Goal: Check status: Check status

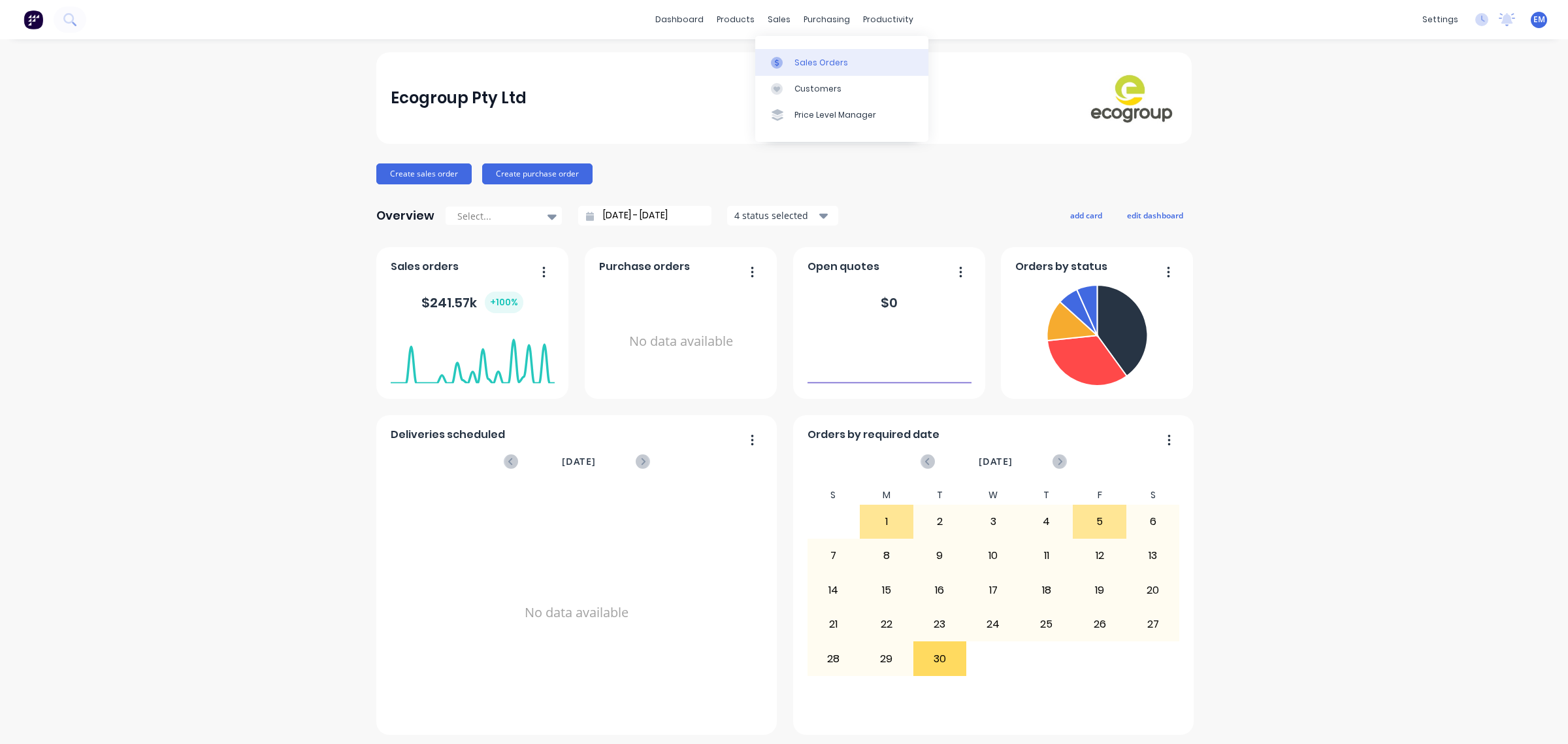
click at [790, 51] on link "Sales Orders" at bounding box center [841, 62] width 173 height 26
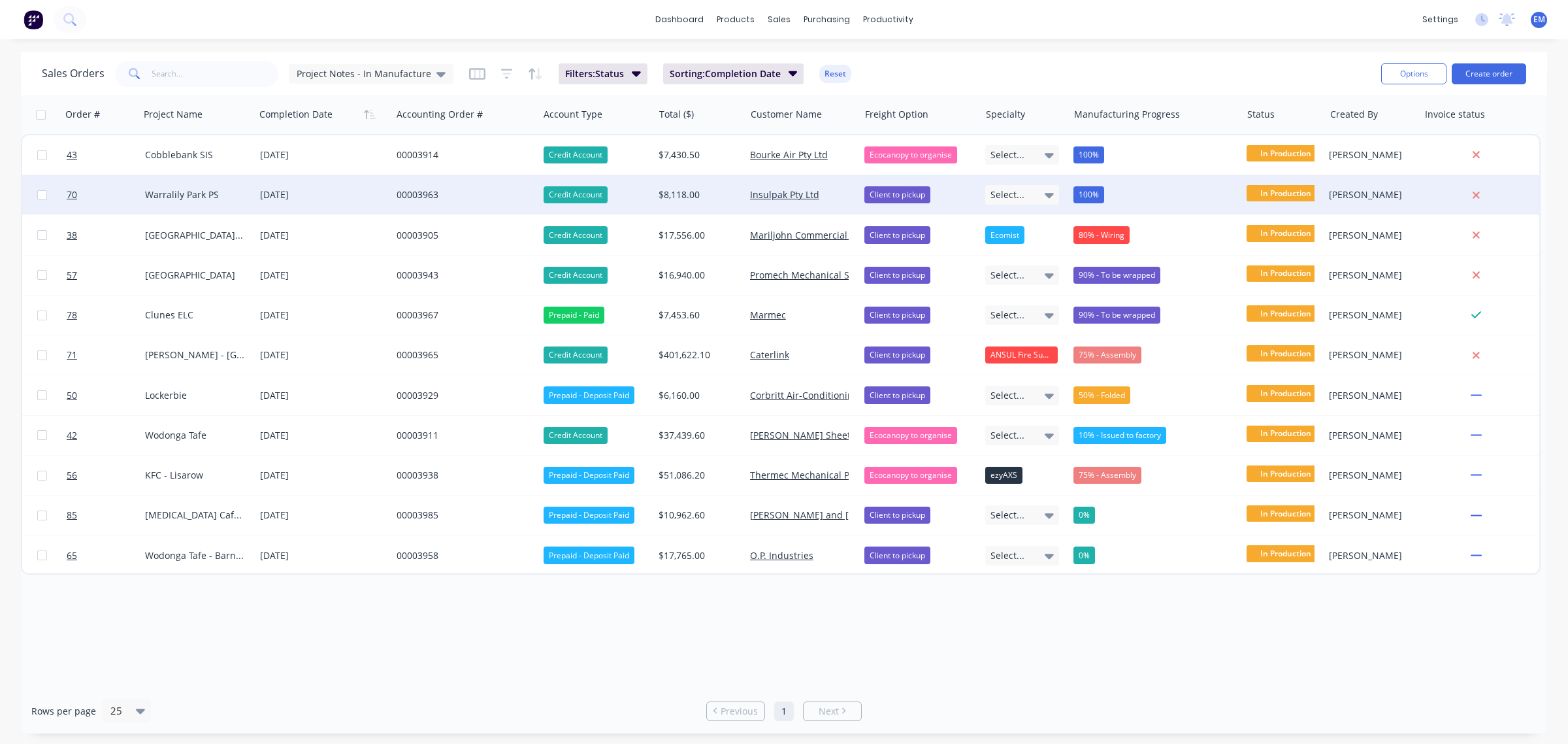
click at [402, 192] on div "00003963" at bounding box center [461, 195] width 130 height 13
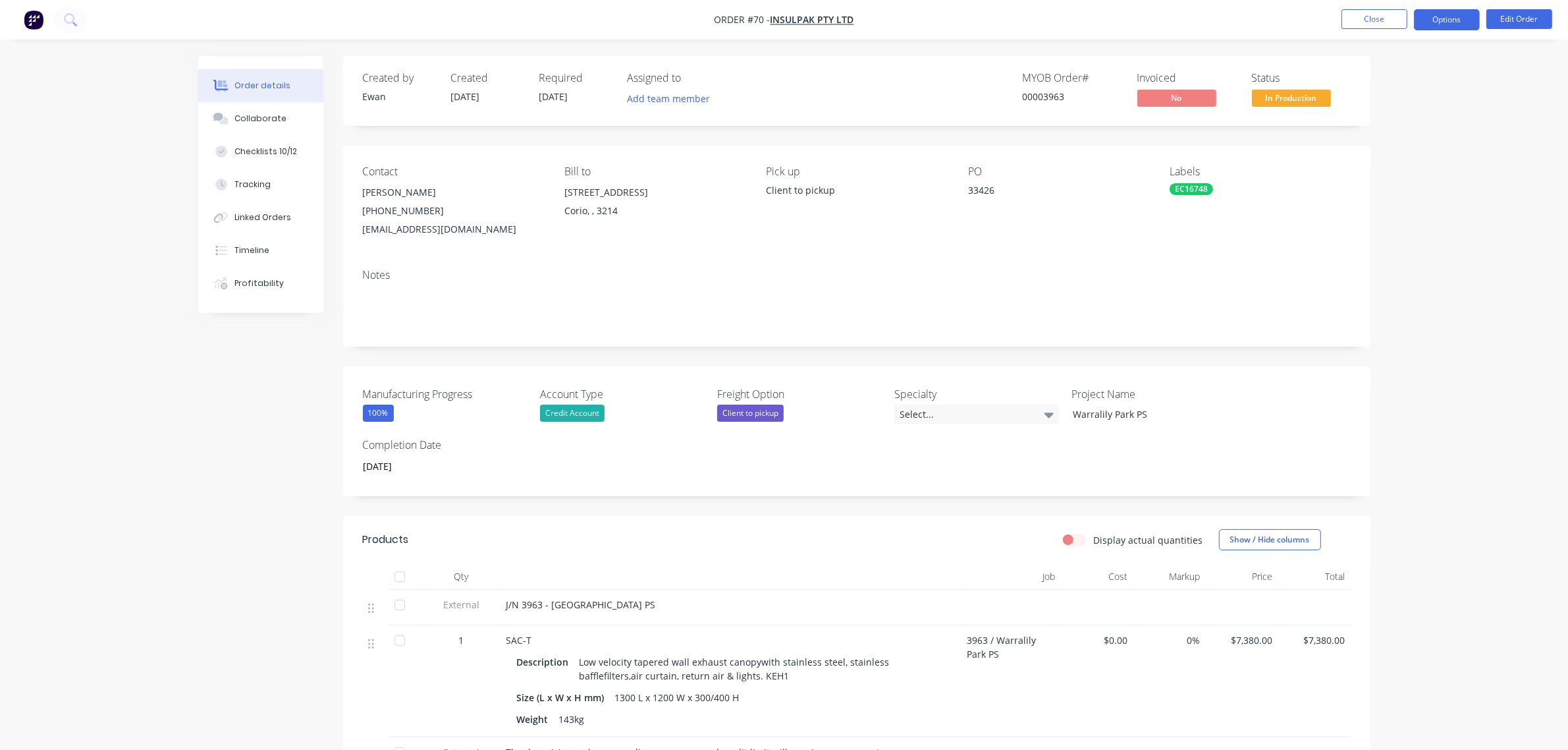
click at [1436, 15] on button "Options" at bounding box center [1447, 20] width 66 height 21
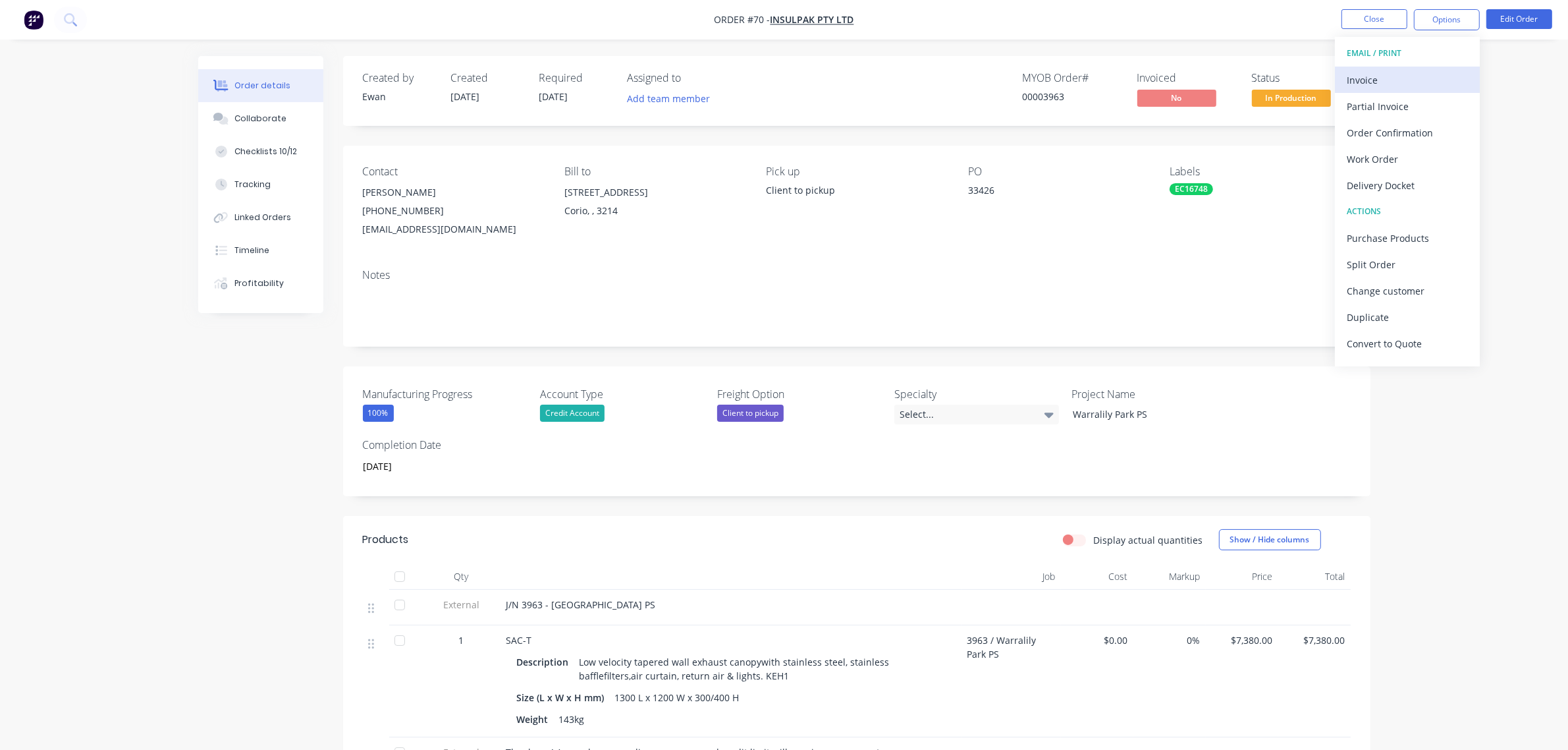
click at [1396, 83] on div "Invoice" at bounding box center [1407, 80] width 122 height 19
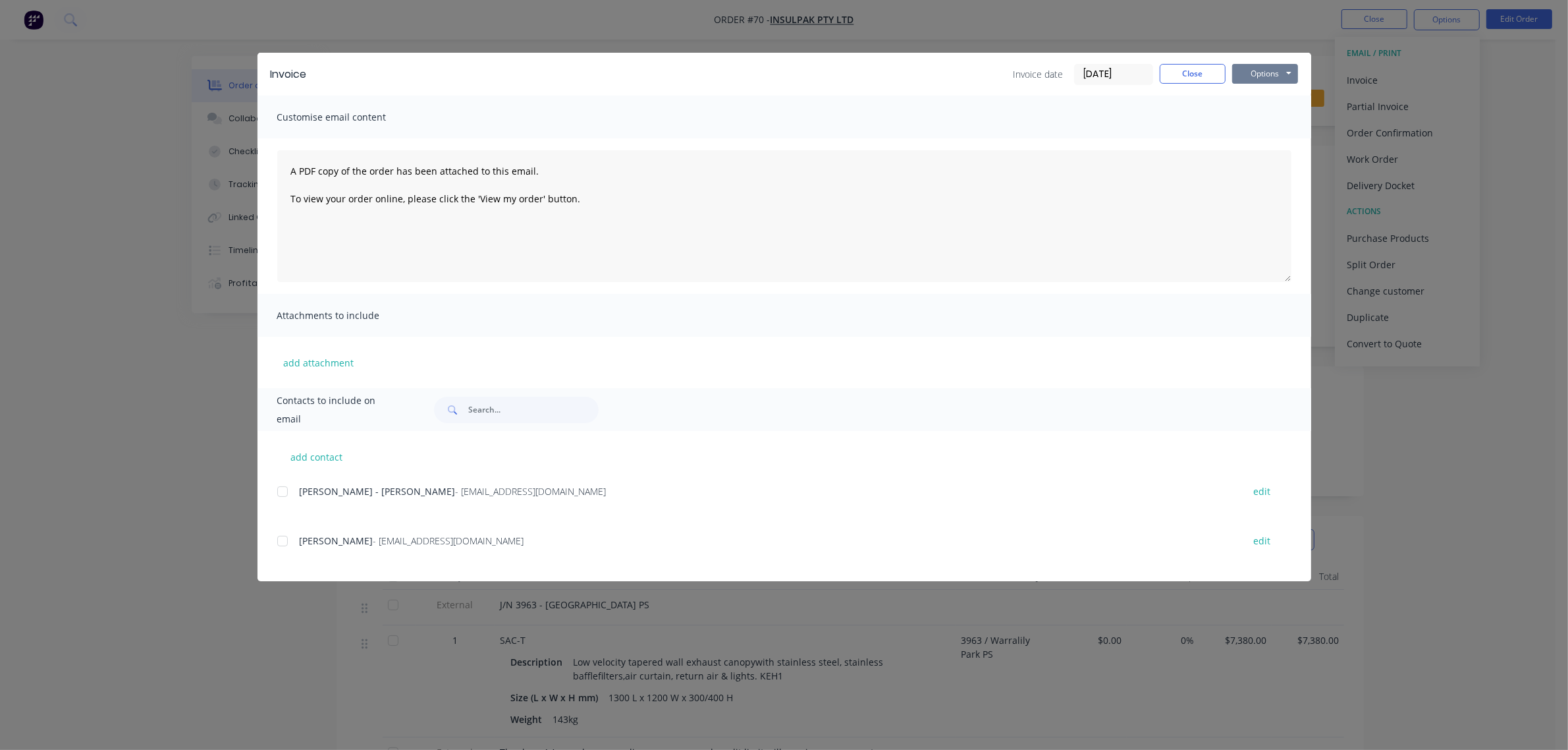
click at [1248, 77] on button "Options" at bounding box center [1265, 74] width 66 height 20
click at [1248, 116] on button "Print" at bounding box center [1274, 119] width 84 height 22
drag, startPoint x: 1180, startPoint y: 75, endPoint x: 1156, endPoint y: 74, distance: 24.0
click at [1180, 74] on button "Close" at bounding box center [1193, 74] width 66 height 20
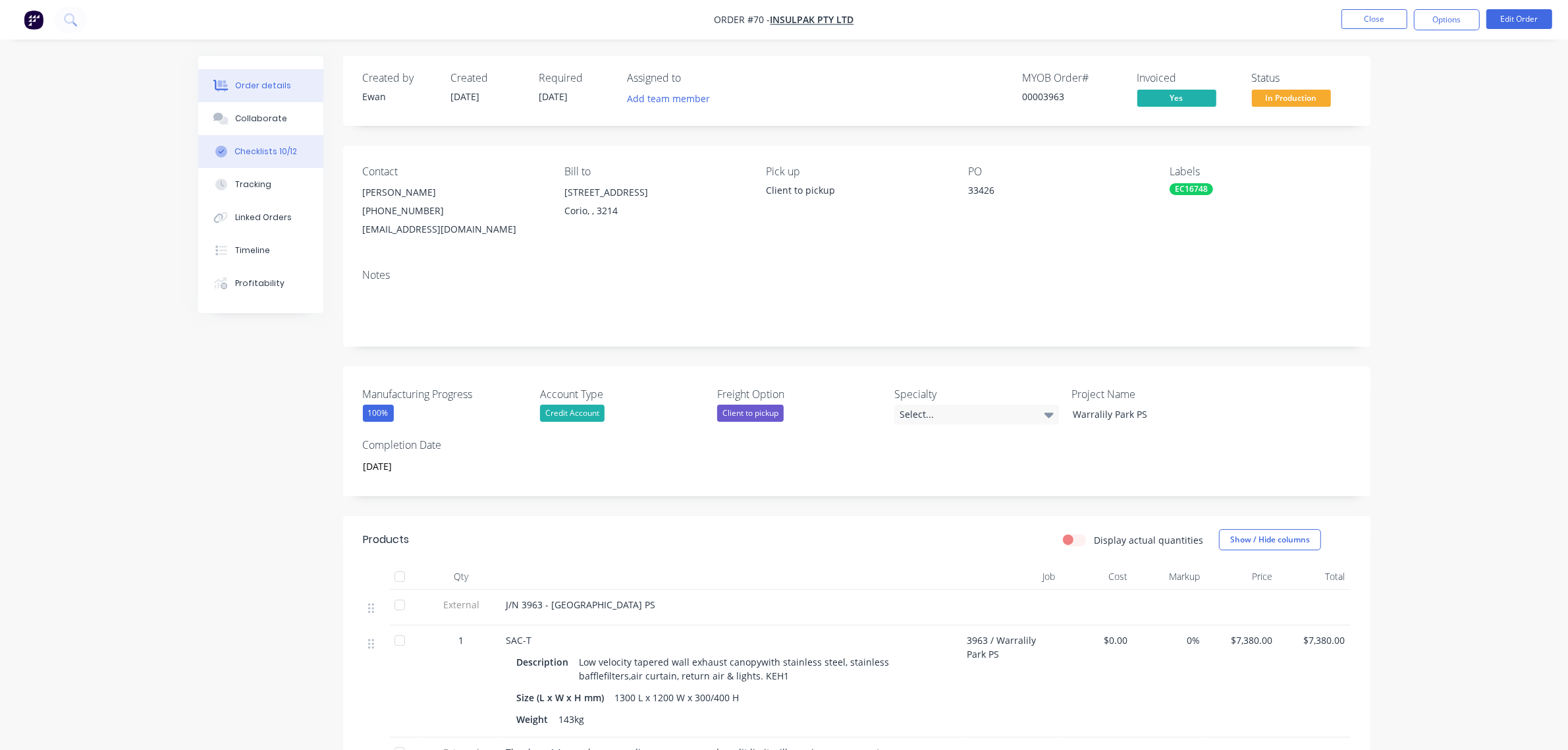
click at [277, 153] on div "Checklists 10/12" at bounding box center [266, 151] width 62 height 12
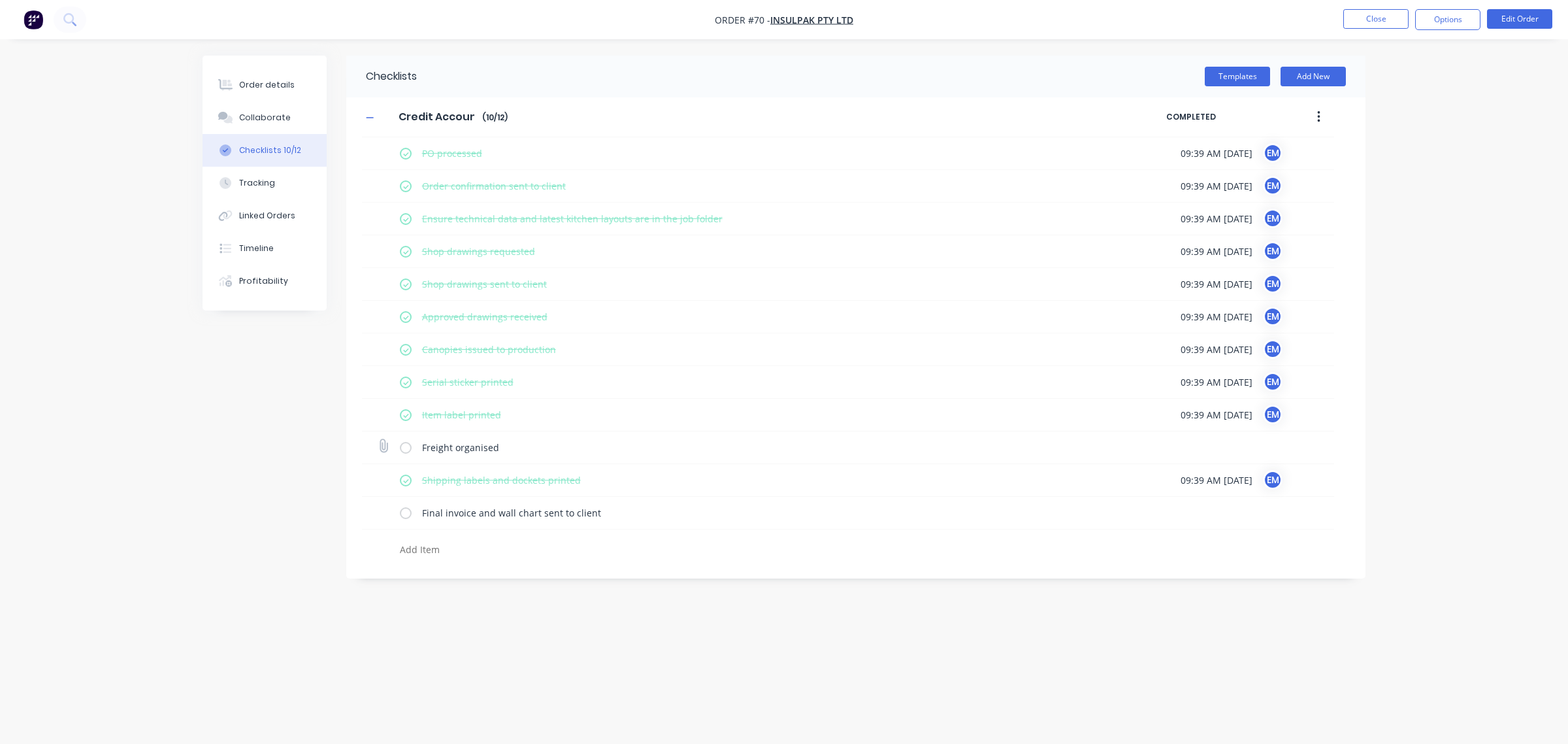
click at [404, 449] on label at bounding box center [405, 447] width 12 height 14
click at [0, 0] on input "checkbox" at bounding box center [0, 0] width 0 height 0
click at [407, 510] on label at bounding box center [405, 513] width 12 height 14
click at [0, 0] on input "checkbox" at bounding box center [0, 0] width 0 height 0
type textarea "x"
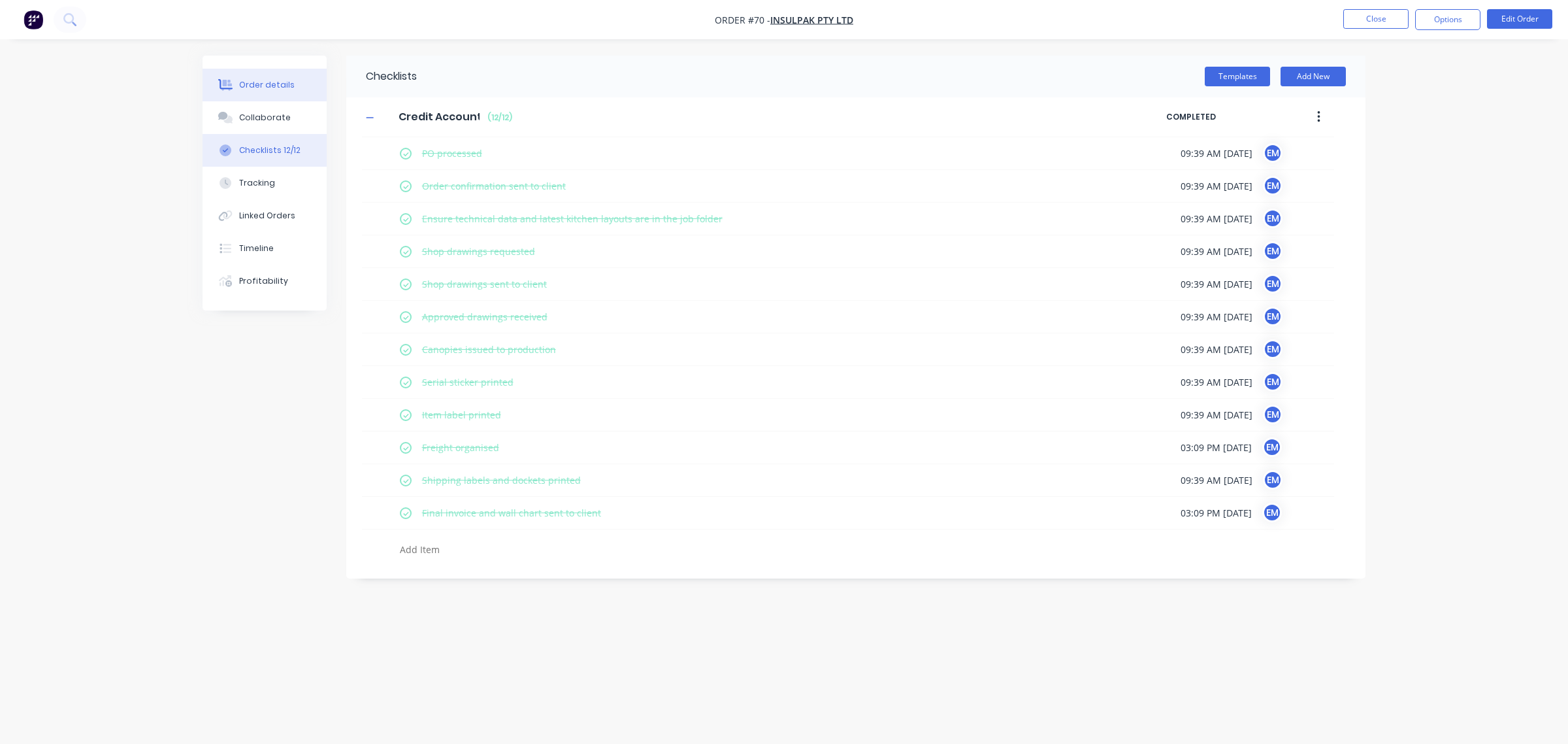
click at [286, 94] on button "Order details" at bounding box center [265, 84] width 124 height 33
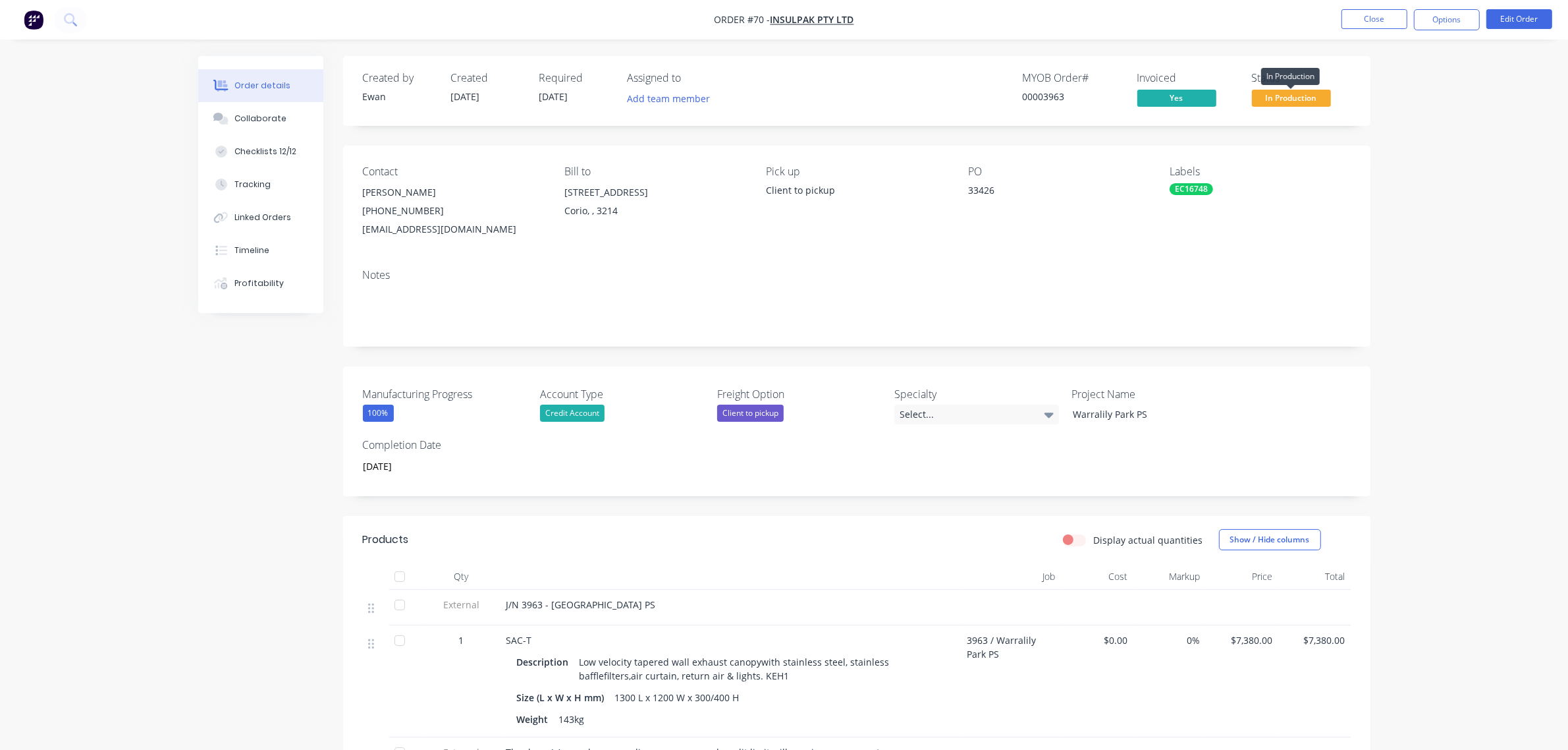
click at [1298, 94] on span "In Production" at bounding box center [1292, 97] width 79 height 16
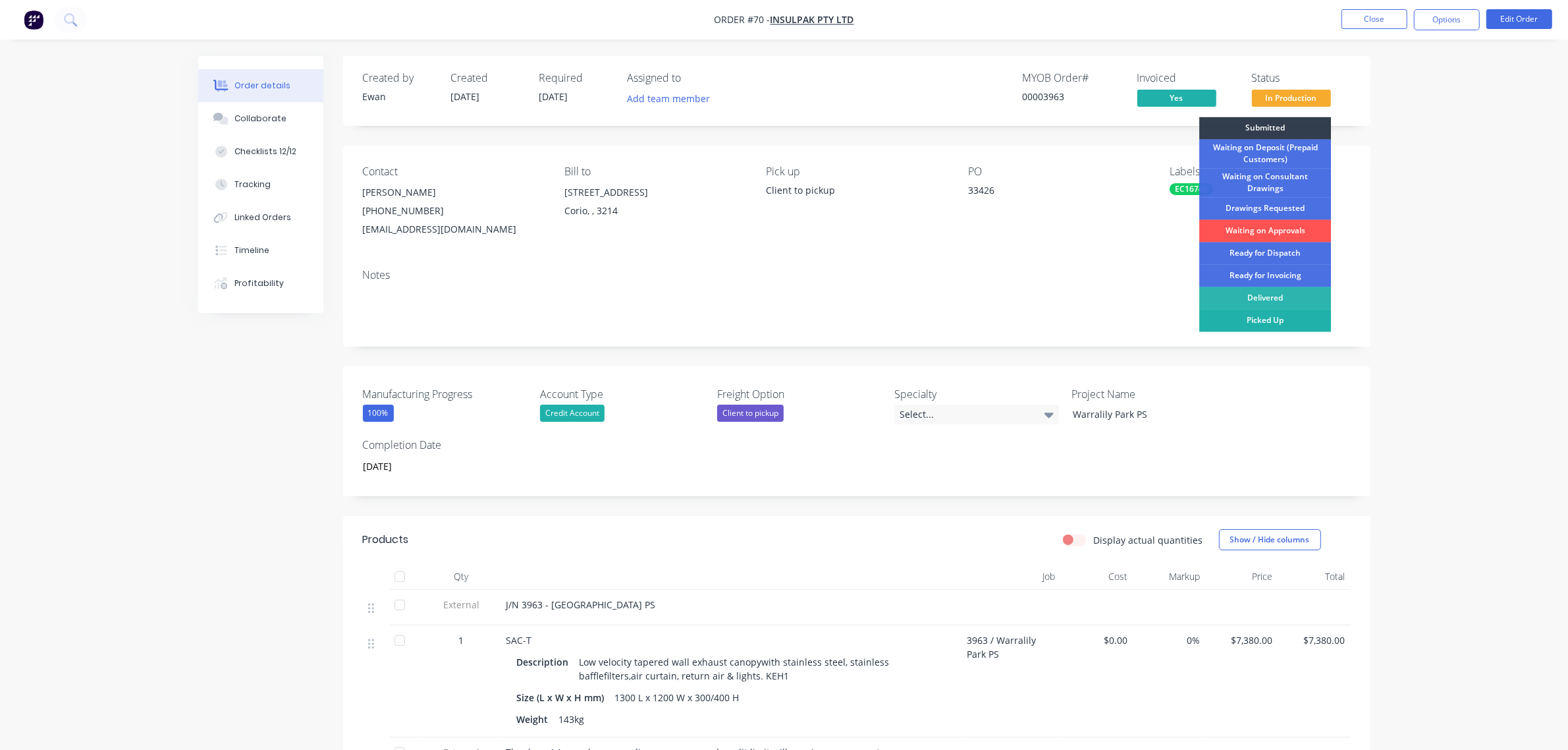
click at [1288, 315] on div "Picked Up" at bounding box center [1265, 321] width 132 height 23
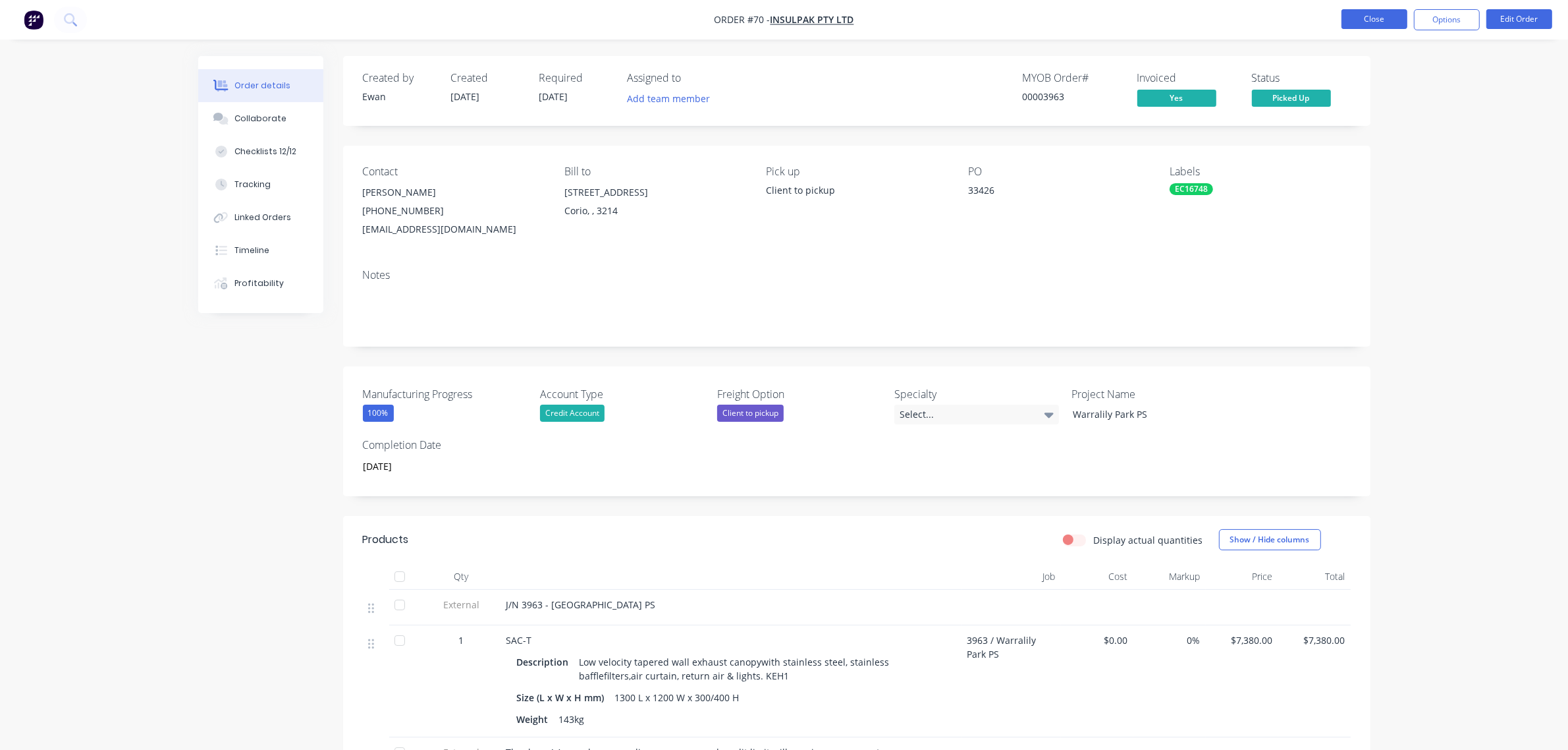
click at [1381, 13] on button "Close" at bounding box center [1375, 19] width 66 height 20
